Goal: Task Accomplishment & Management: Use online tool/utility

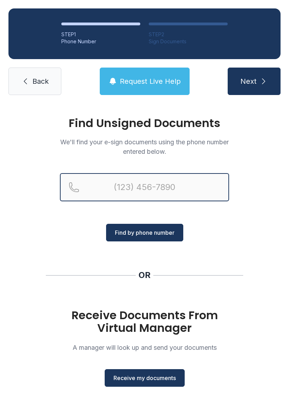
click at [131, 191] on input "Reservation phone number" at bounding box center [144, 187] width 169 height 28
type input "[PHONE_NUMBER]"
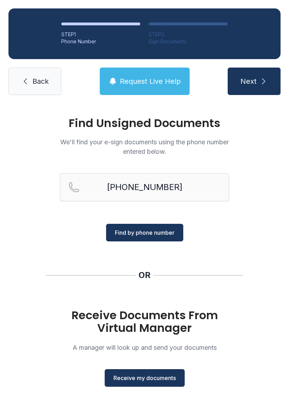
click at [134, 234] on span "Find by phone number" at bounding box center [145, 233] width 60 height 8
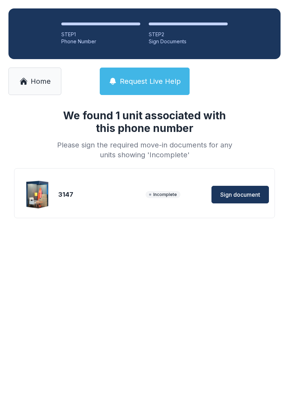
click at [231, 193] on span "Sign document" at bounding box center [240, 195] width 40 height 8
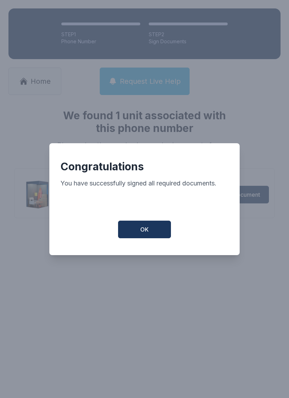
click at [134, 232] on button "OK" at bounding box center [144, 230] width 53 height 18
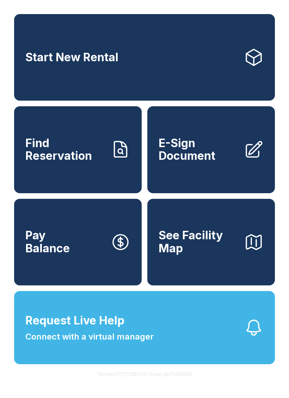
click at [197, 178] on link "E-Sign Document" at bounding box center [210, 149] width 127 height 87
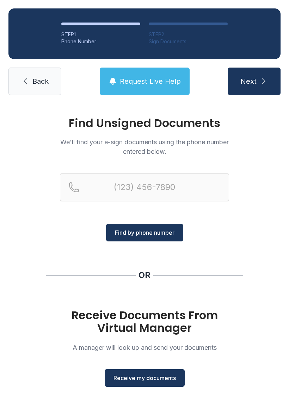
click at [124, 381] on span "Receive my documents" at bounding box center [144, 378] width 62 height 8
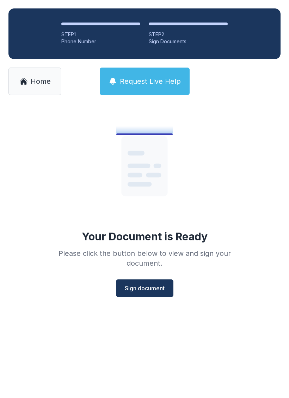
click at [130, 292] on span "Sign document" at bounding box center [145, 288] width 40 height 8
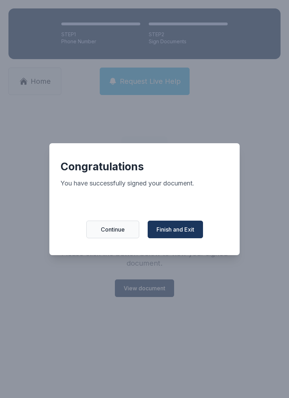
click at [166, 231] on span "Finish and Exit" at bounding box center [175, 229] width 38 height 8
